Goal: Information Seeking & Learning: Find specific fact

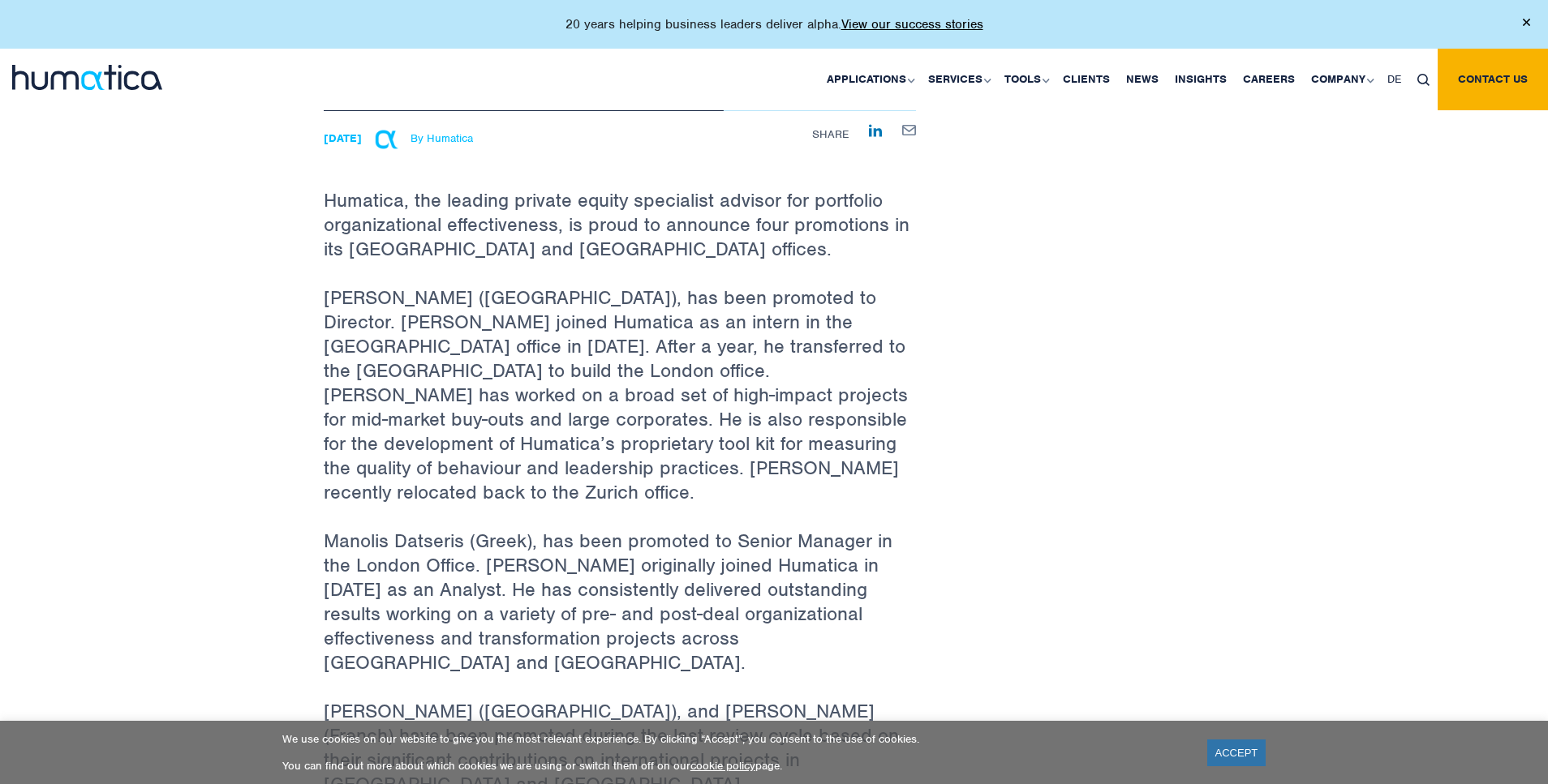
scroll to position [498, 0]
click at [284, 303] on div "Back to All News Four Consultants Promoted in Humatica’s London and Zurich Offi…" at bounding box center [774, 435] width 1548 height 1745
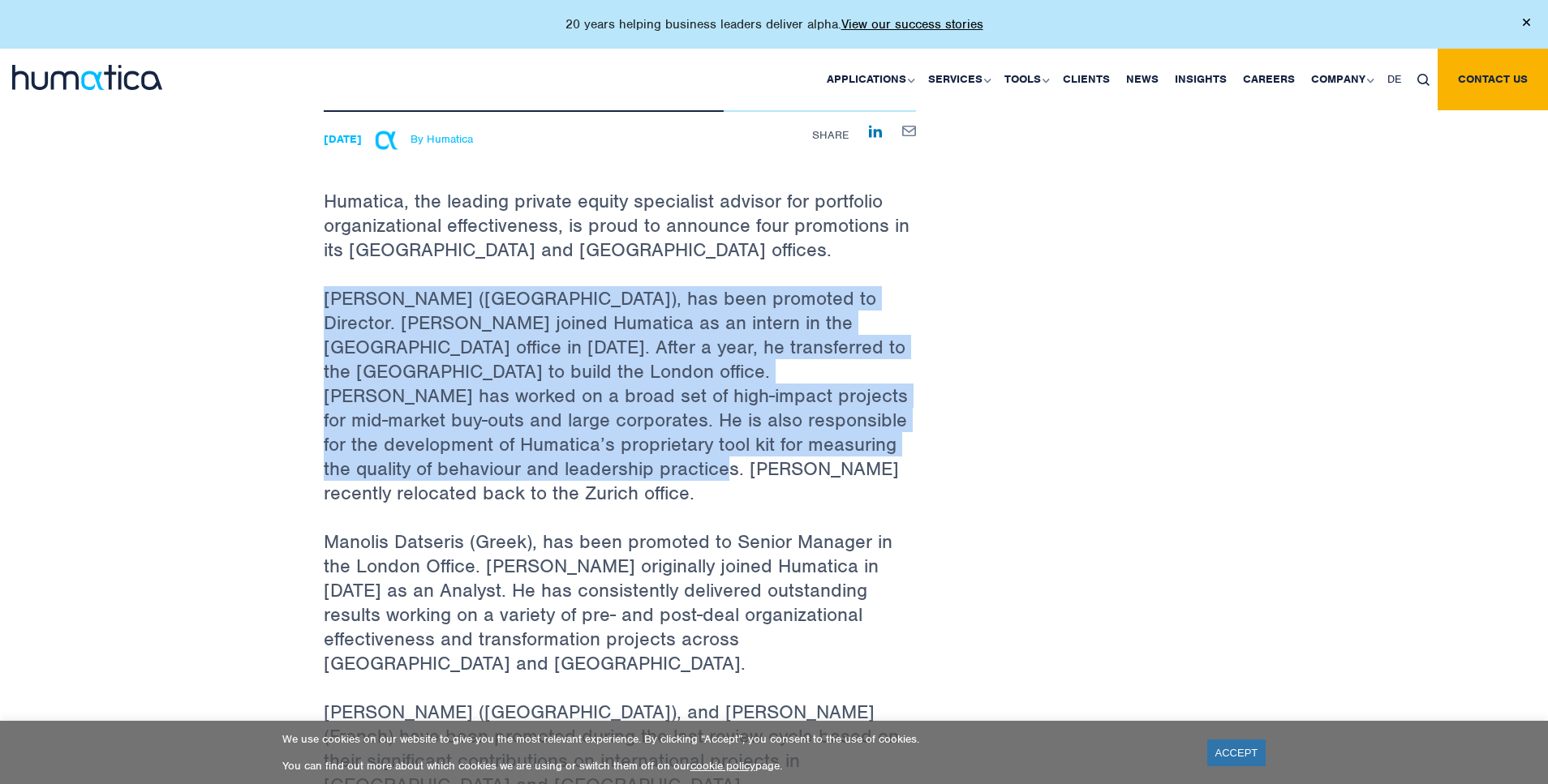
drag, startPoint x: 323, startPoint y: 259, endPoint x: 714, endPoint y: 442, distance: 431.7
click at [714, 442] on p "Paul Simpson (New Zealand), has been promoted to Director. Paul joined Humatica…" at bounding box center [619, 408] width 592 height 243
click at [1014, 429] on div "Back to All News Four Consultants Promoted in Humatica’s London and Zurich Offi…" at bounding box center [774, 435] width 925 height 1648
drag, startPoint x: 327, startPoint y: 255, endPoint x: 654, endPoint y: 453, distance: 382.3
click at [654, 453] on p "Paul Simpson (New Zealand), has been promoted to Director. Paul joined Humatica…" at bounding box center [619, 408] width 592 height 243
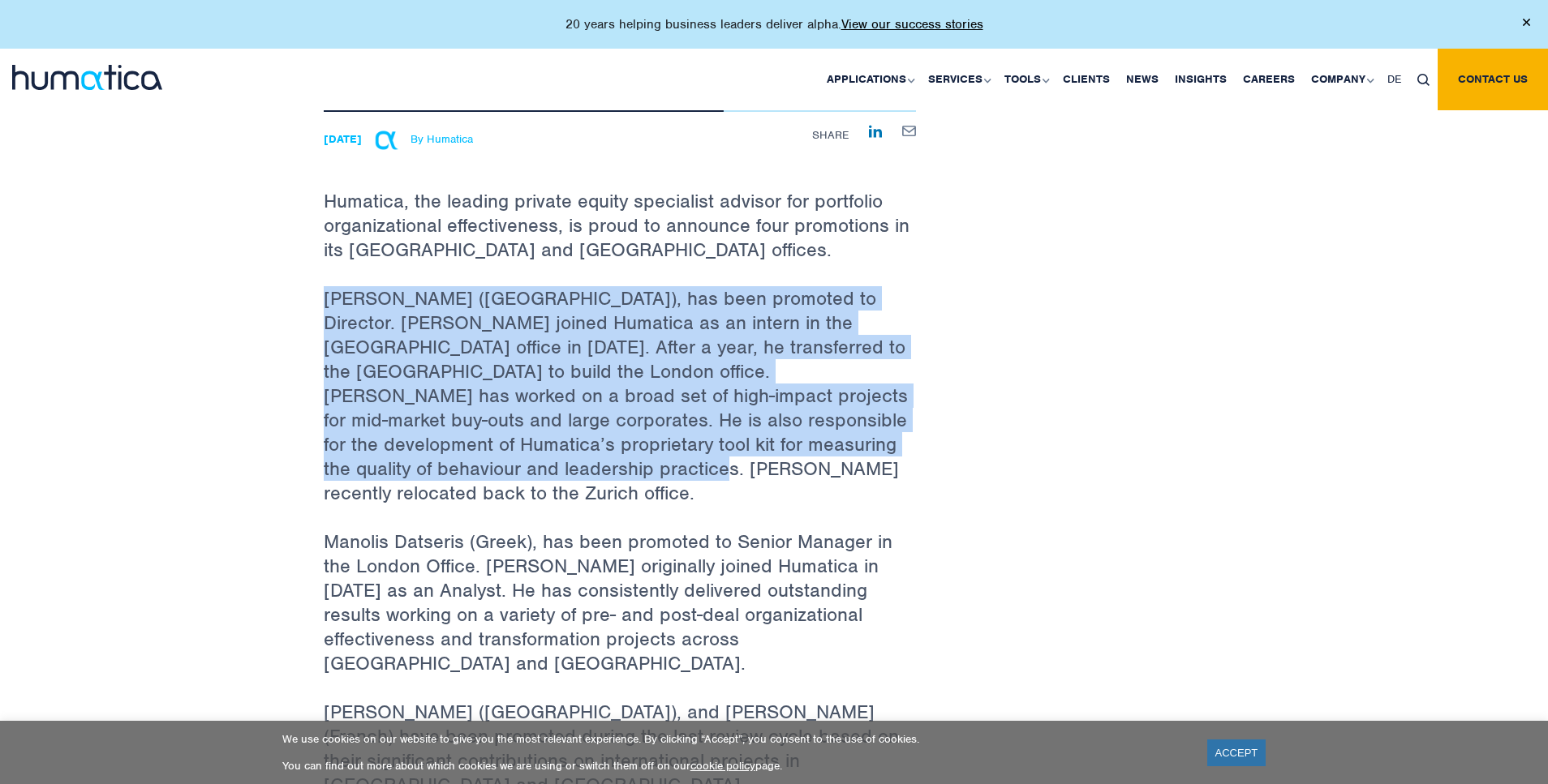
copy p "Paul Simpson (New Zealand), has been promoted to Director. Paul joined Humatica…"
